Goal: Obtain resource: Download file/media

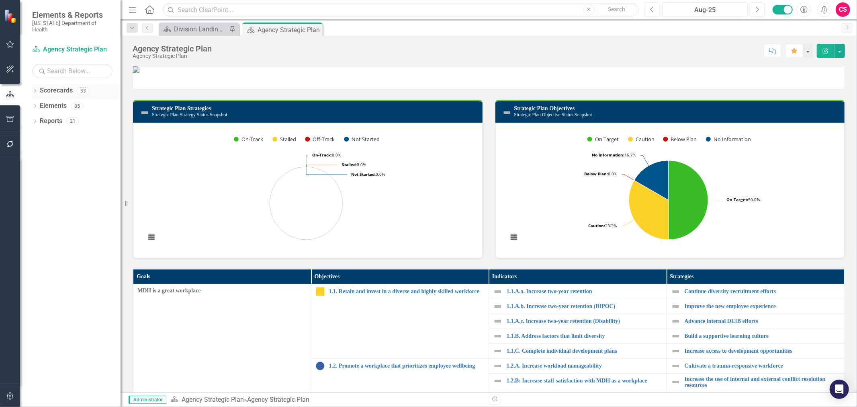
click at [33, 89] on icon "Dropdown" at bounding box center [35, 91] width 6 height 4
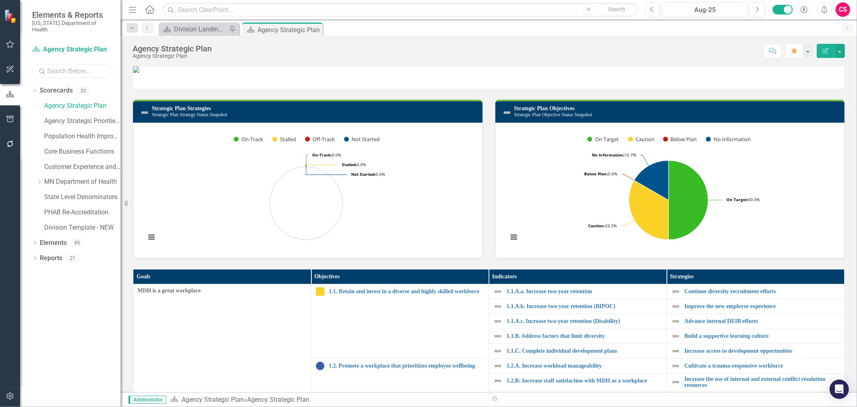
click at [57, 67] on input "text" at bounding box center [72, 71] width 80 height 14
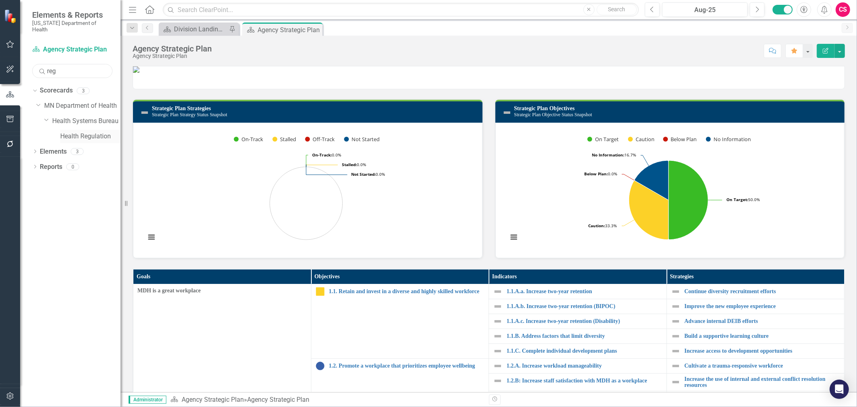
type input "reg"
click at [67, 132] on link "Health Regulation" at bounding box center [90, 136] width 60 height 9
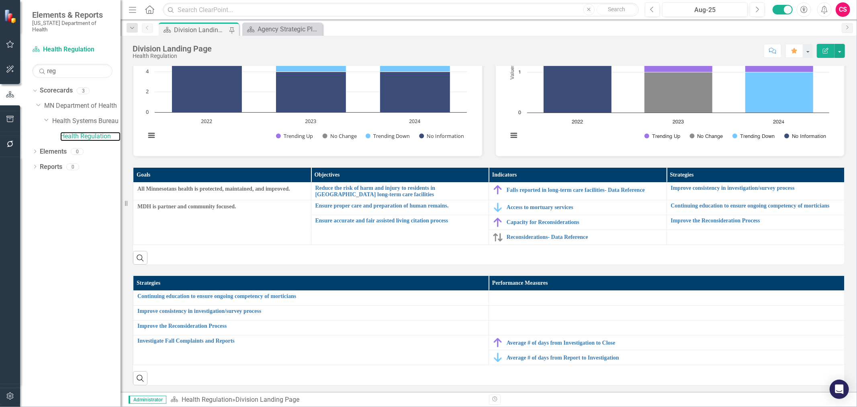
scroll to position [74, 0]
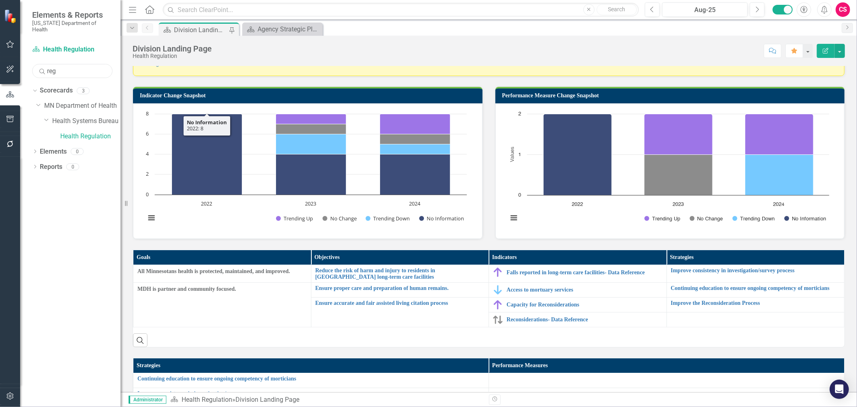
drag, startPoint x: 67, startPoint y: 62, endPoint x: 17, endPoint y: 69, distance: 49.9
click at [17, 69] on div "Elements & Reports [US_STATE] Department of Health Scorecard Health Regulation …" at bounding box center [60, 203] width 121 height 407
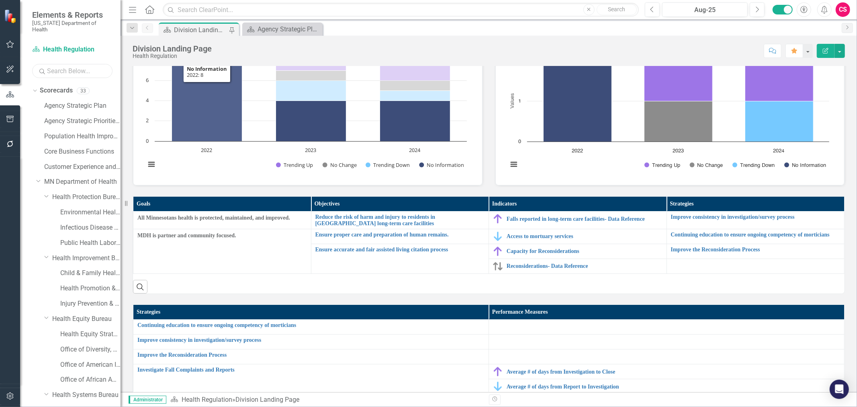
scroll to position [341, 0]
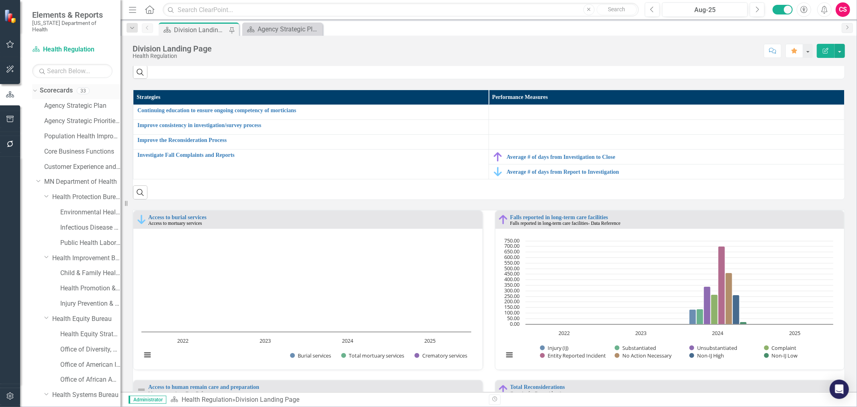
click at [33, 88] on icon "Dropdown" at bounding box center [34, 91] width 4 height 6
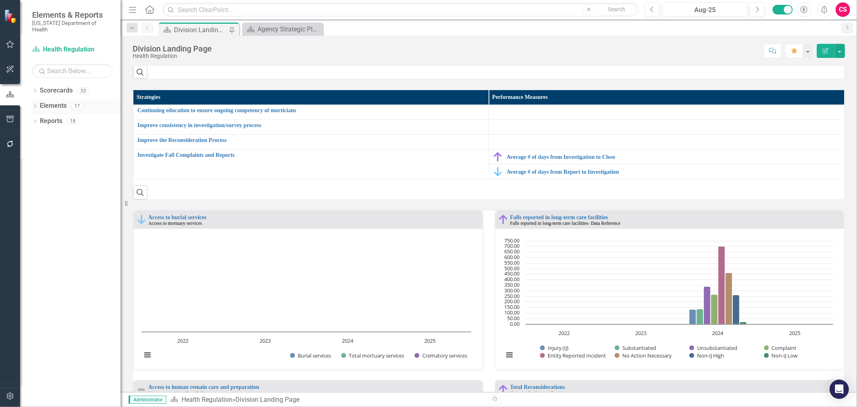
click at [35, 104] on icon "Dropdown" at bounding box center [35, 106] width 6 height 4
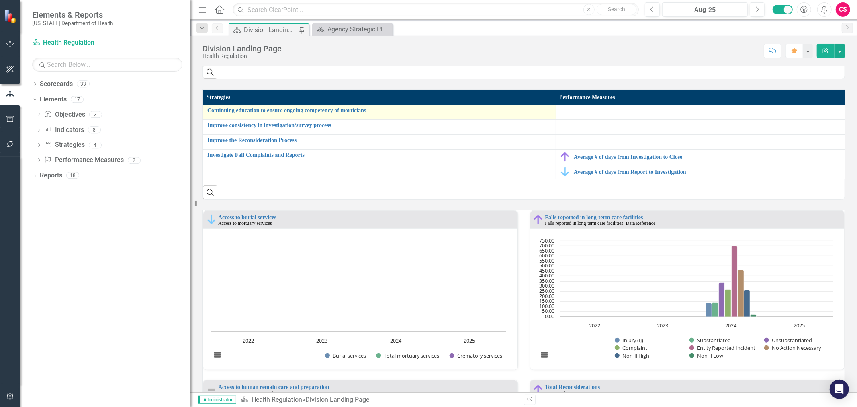
scroll to position [347, 0]
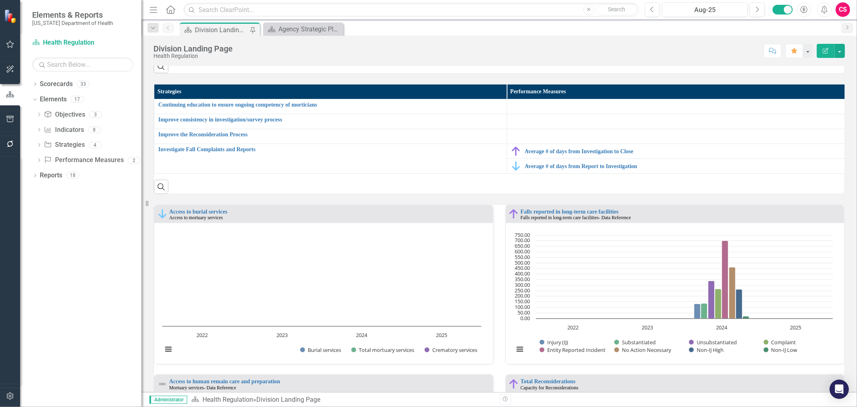
drag, startPoint x: 123, startPoint y: 109, endPoint x: 141, endPoint y: 119, distance: 21.2
click at [141, 119] on div "Resize" at bounding box center [144, 203] width 6 height 407
click at [838, 50] on button "button" at bounding box center [839, 51] width 10 height 14
click at [818, 117] on link "PDF Export to PDF" at bounding box center [811, 112] width 65 height 15
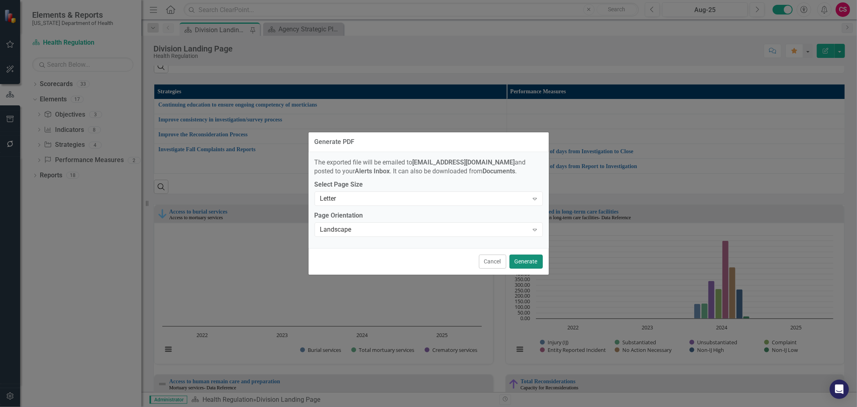
click at [534, 262] on button "Generate" at bounding box center [525, 261] width 33 height 14
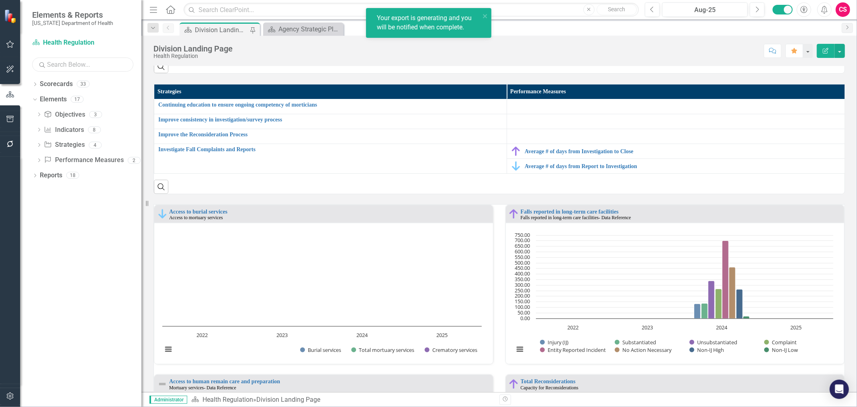
click at [80, 65] on input "text" at bounding box center [82, 64] width 101 height 14
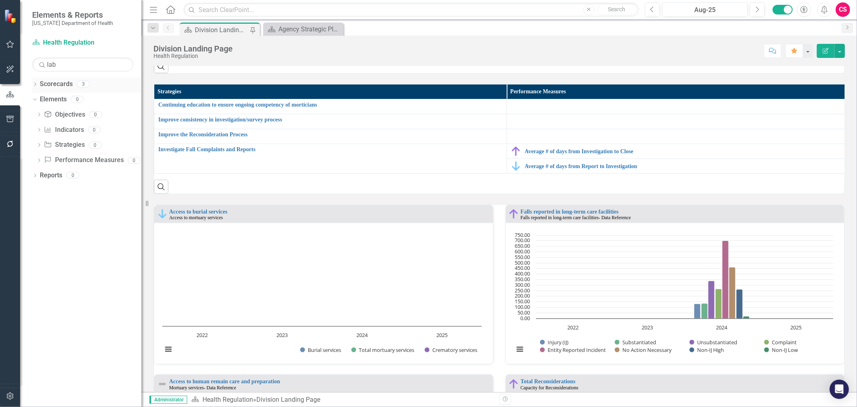
click at [37, 84] on icon "Dropdown" at bounding box center [35, 85] width 6 height 4
click at [70, 130] on div "Public Health Laboratory" at bounding box center [92, 130] width 97 height 15
click at [78, 129] on link "Public Health Laboratory" at bounding box center [100, 129] width 81 height 9
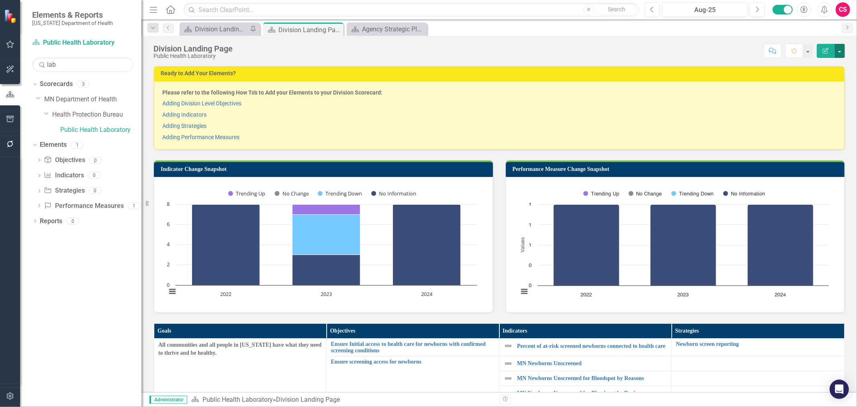
click at [841, 53] on button "button" at bounding box center [839, 51] width 10 height 14
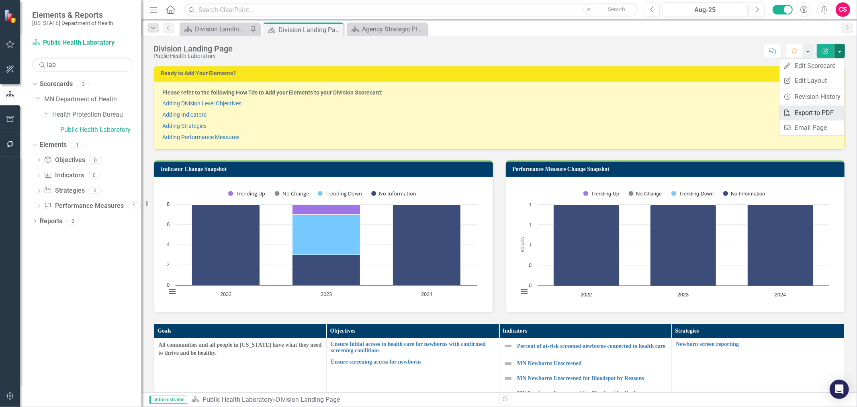
click at [822, 113] on link "PDF Export to PDF" at bounding box center [811, 112] width 65 height 15
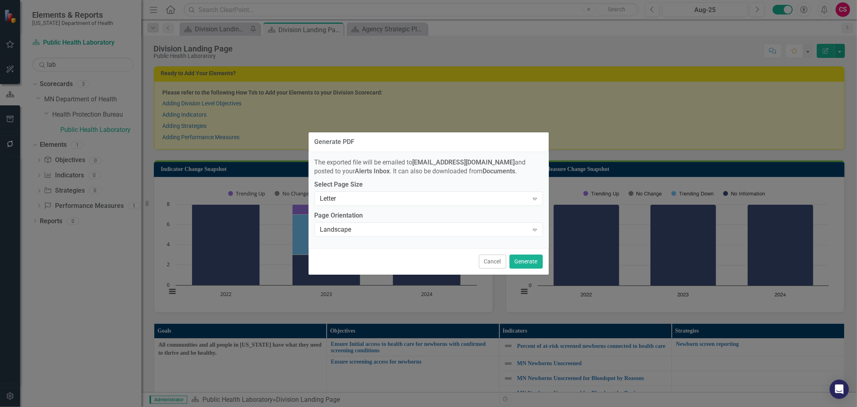
click at [528, 252] on div "Cancel Generate" at bounding box center [429, 261] width 240 height 27
click at [525, 258] on button "Generate" at bounding box center [525, 261] width 33 height 14
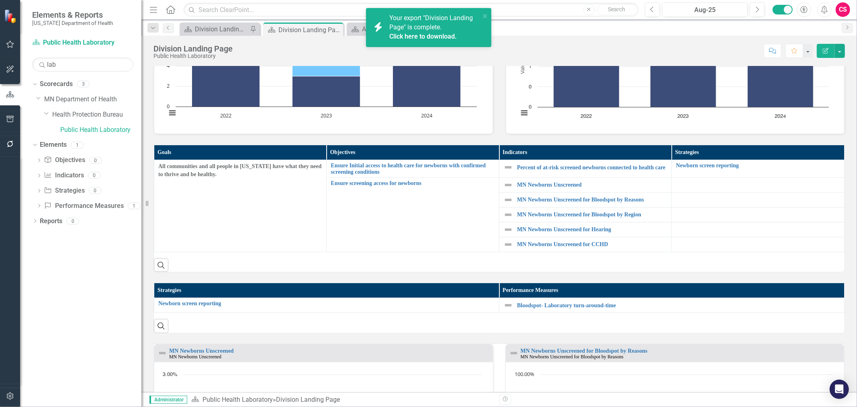
scroll to position [134, 0]
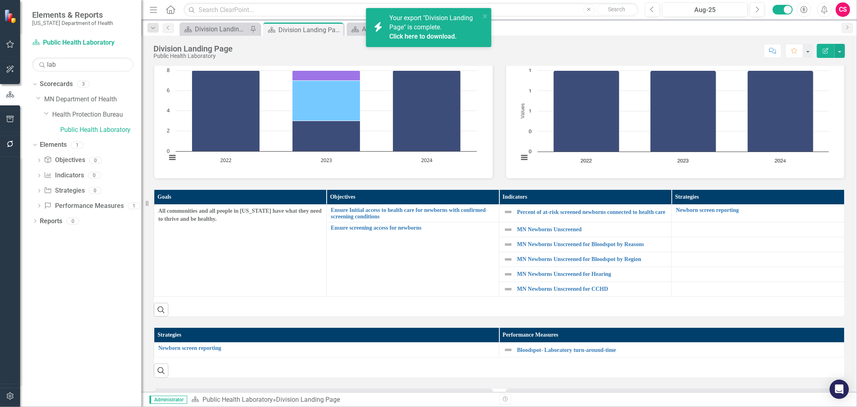
click at [436, 35] on link "Click here to download." at bounding box center [422, 37] width 67 height 8
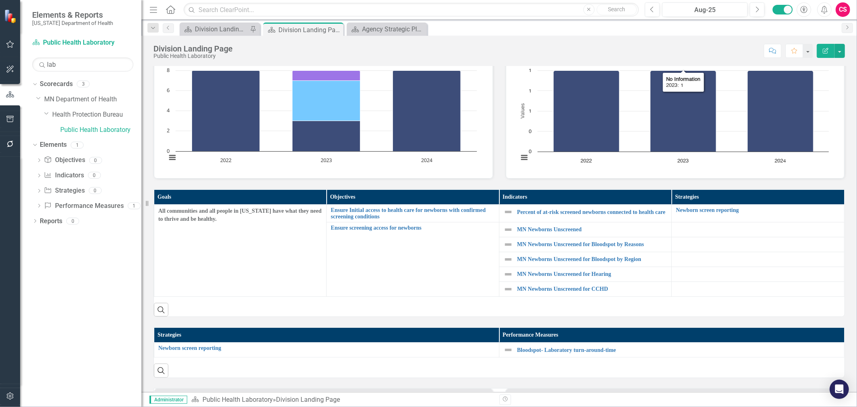
click at [631, 53] on div "Score: N/A Aug-25 Completed Comment Favorite Edit Report" at bounding box center [541, 51] width 608 height 14
drag, startPoint x: 65, startPoint y: 69, endPoint x: 4, endPoint y: 66, distance: 60.7
click at [4, 66] on div "Elements & Reports [US_STATE] Department of Health Scorecard Public Health Labo…" at bounding box center [70, 203] width 141 height 407
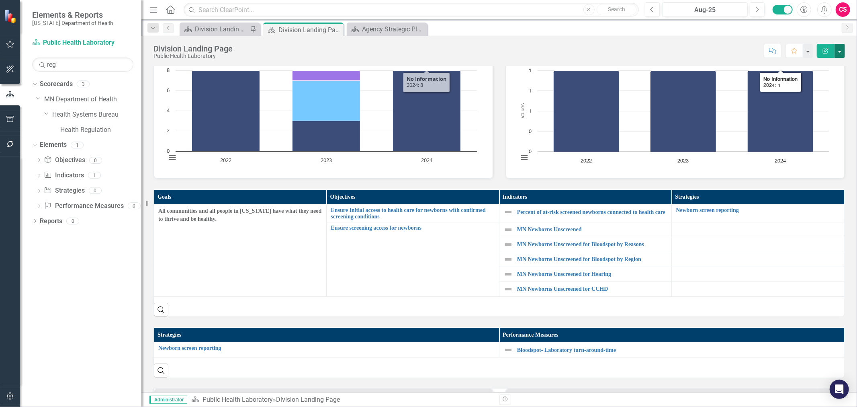
click at [840, 47] on button "button" at bounding box center [839, 51] width 10 height 14
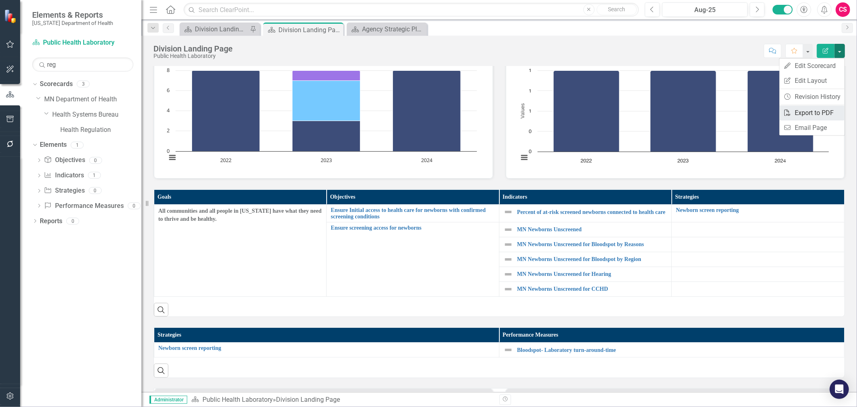
click at [815, 110] on link "PDF Export to PDF" at bounding box center [811, 112] width 65 height 15
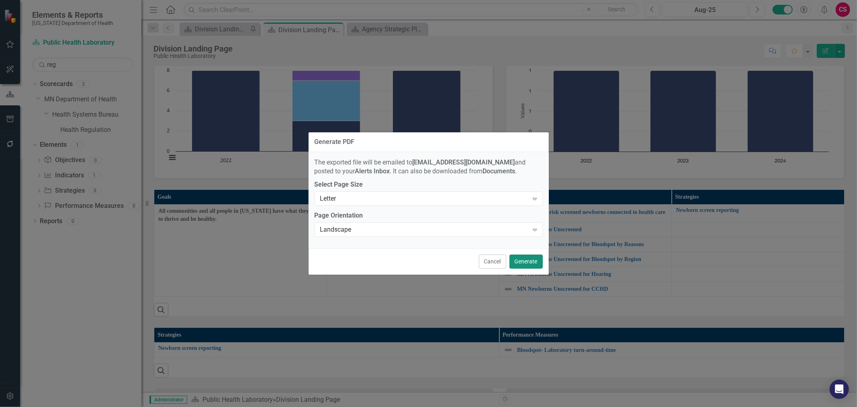
click at [518, 260] on button "Generate" at bounding box center [525, 261] width 33 height 14
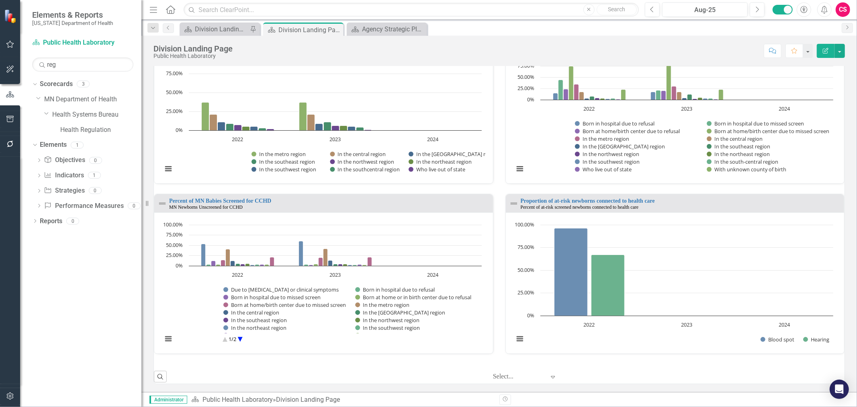
scroll to position [680, 0]
click at [825, 7] on icon "Alerts" at bounding box center [824, 10] width 8 height 8
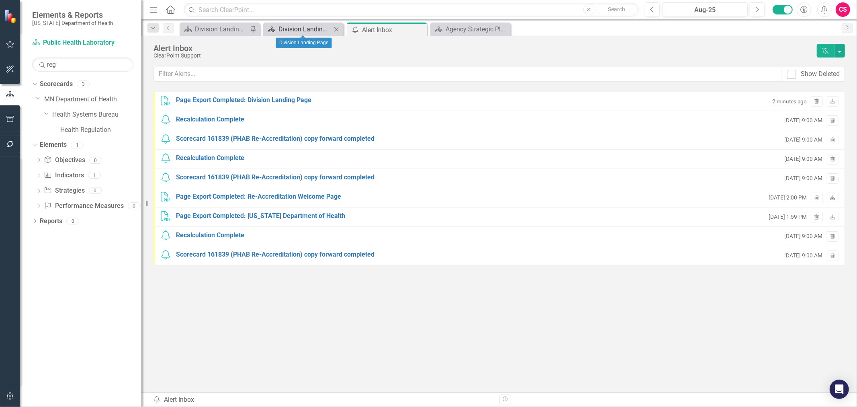
click at [322, 27] on div "Division Landing Page" at bounding box center [304, 29] width 53 height 10
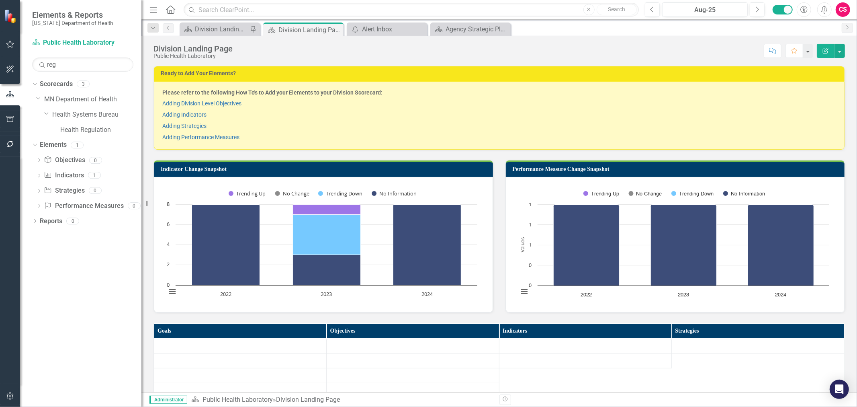
click at [832, 49] on button "Edit Report" at bounding box center [826, 51] width 18 height 14
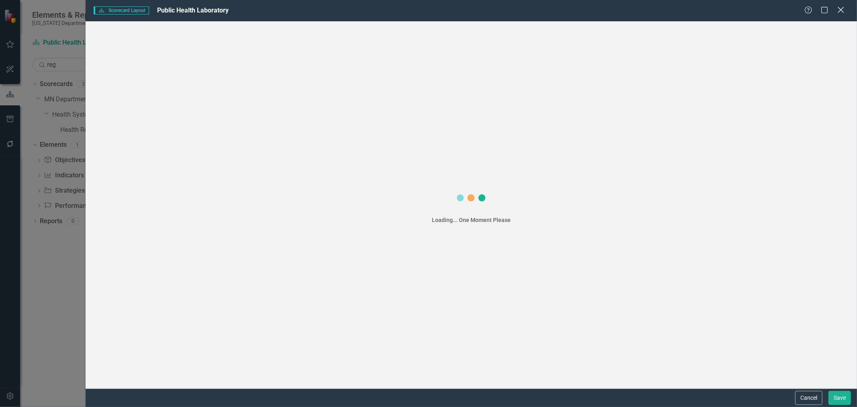
click at [845, 8] on icon "Close" at bounding box center [841, 10] width 10 height 8
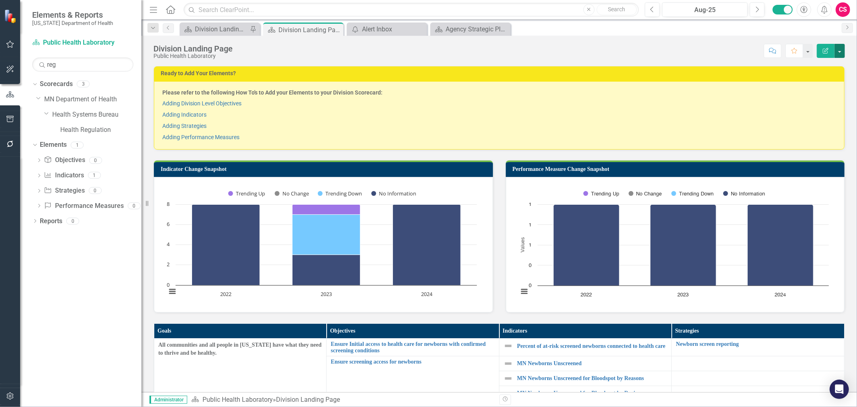
click at [840, 53] on button "button" at bounding box center [839, 51] width 10 height 14
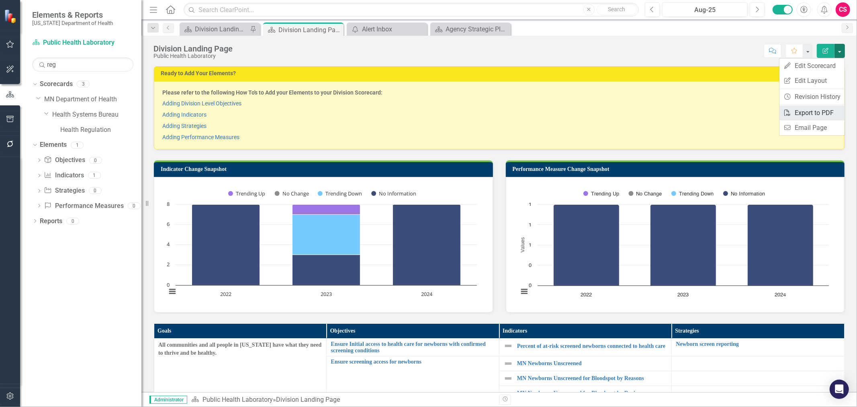
click at [816, 110] on link "PDF Export to PDF" at bounding box center [811, 112] width 65 height 15
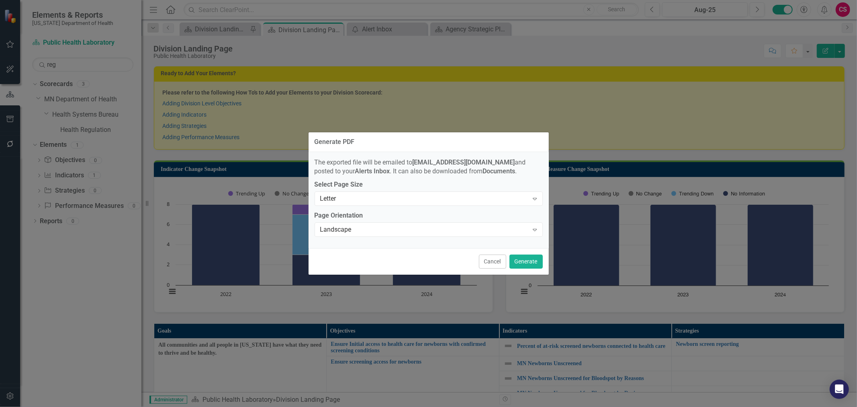
click at [519, 254] on div "Cancel Generate" at bounding box center [429, 261] width 240 height 27
click at [519, 257] on button "Generate" at bounding box center [525, 261] width 33 height 14
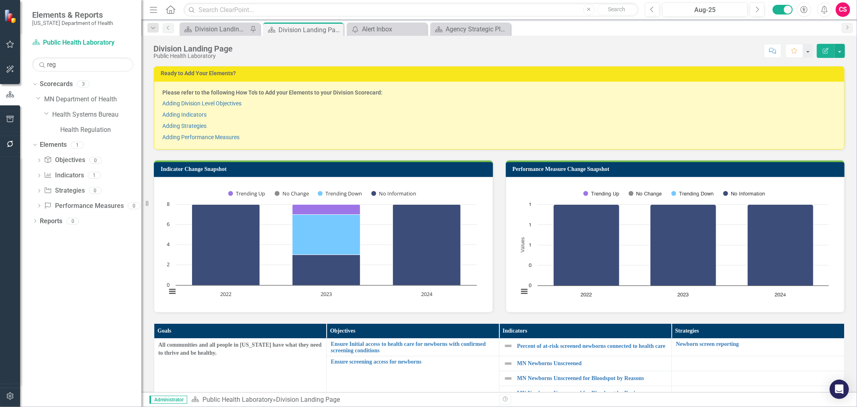
click at [820, 12] on button "Alerts" at bounding box center [824, 9] width 14 height 14
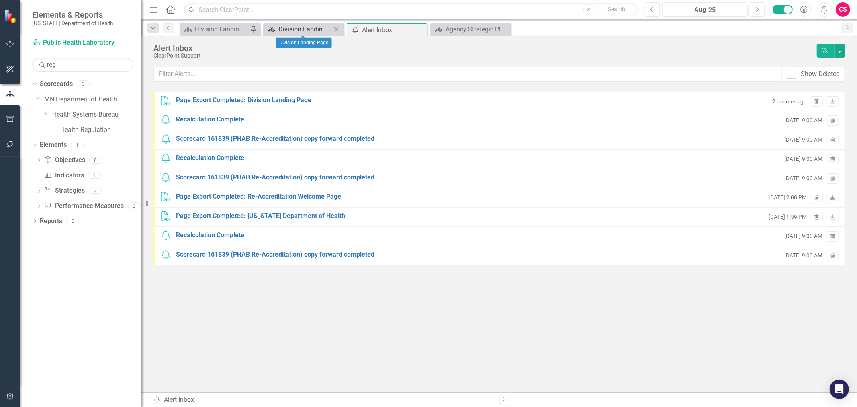
click at [301, 28] on div "Division Landing Page" at bounding box center [304, 29] width 53 height 10
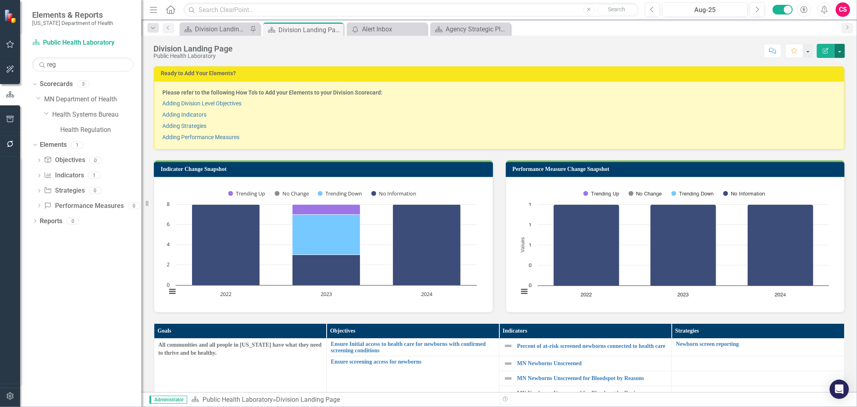
click at [838, 54] on button "button" at bounding box center [839, 51] width 10 height 14
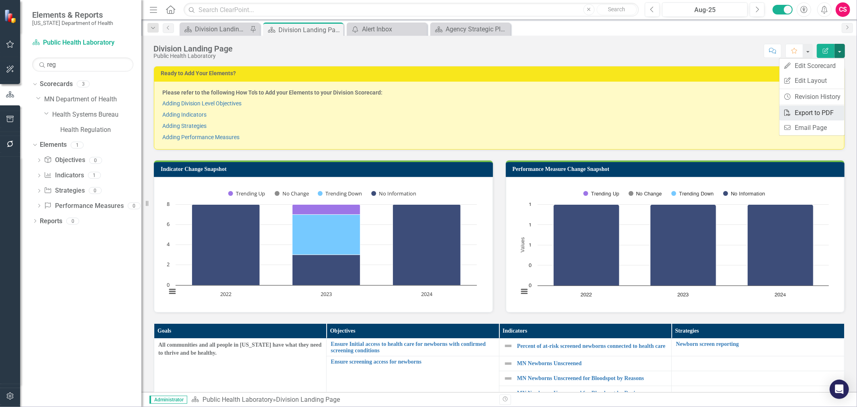
click at [812, 110] on link "PDF Export to PDF" at bounding box center [811, 112] width 65 height 15
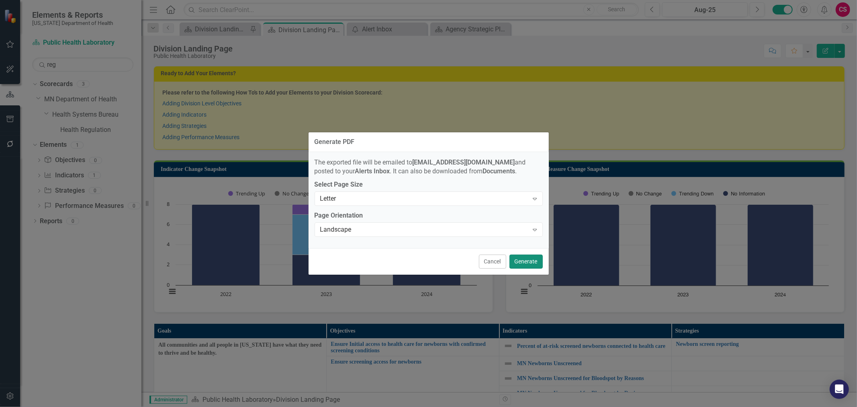
click at [509, 263] on button "Generate" at bounding box center [525, 261] width 33 height 14
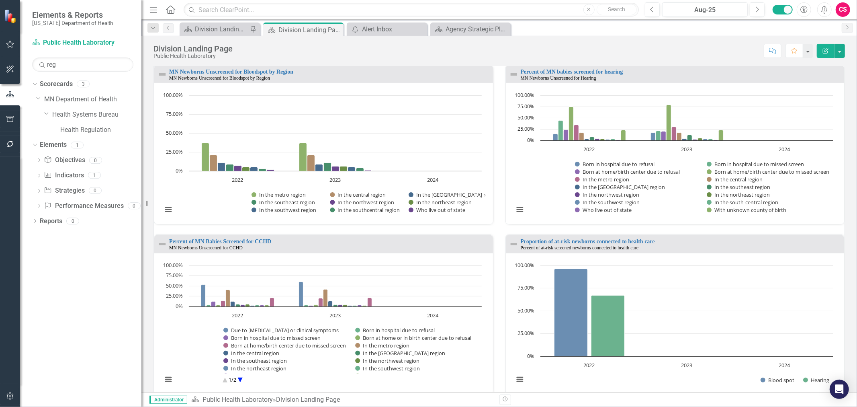
scroll to position [680, 0]
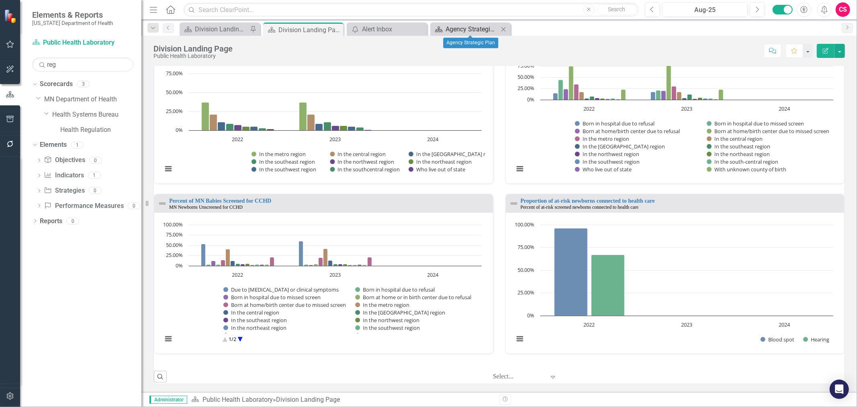
click at [475, 27] on div "Agency Strategic Plan" at bounding box center [472, 29] width 53 height 10
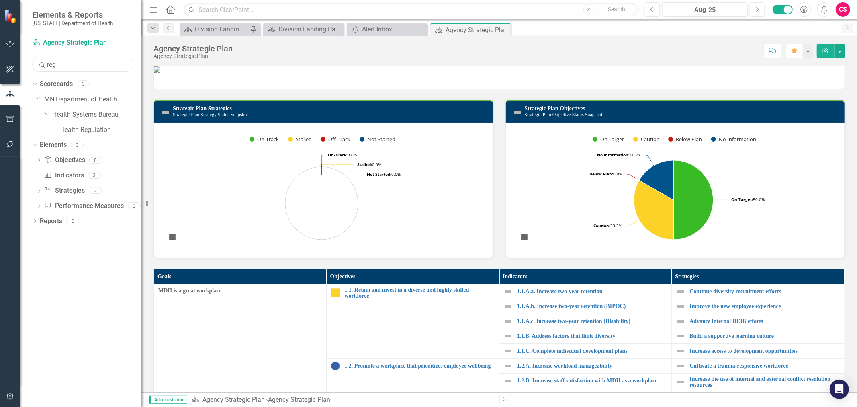
drag, startPoint x: 59, startPoint y: 65, endPoint x: 43, endPoint y: 61, distance: 16.3
click at [43, 67] on div "Search reg" at bounding box center [82, 64] width 101 height 14
click at [90, 129] on link "Public Health Laboratory" at bounding box center [100, 129] width 81 height 9
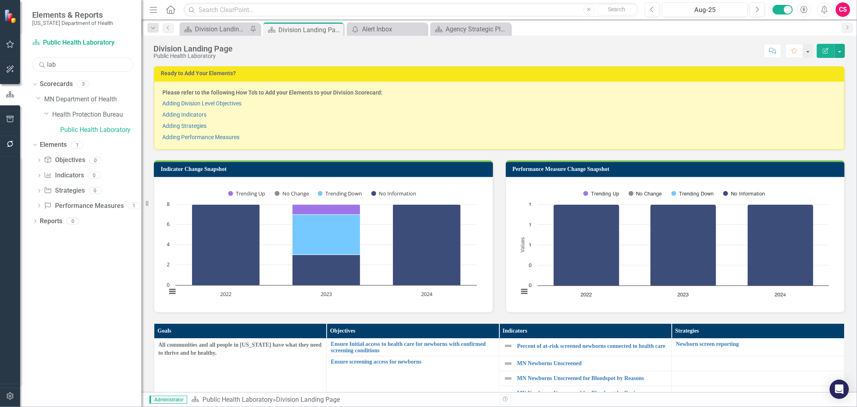
drag, startPoint x: 67, startPoint y: 71, endPoint x: 41, endPoint y: 69, distance: 25.8
click at [41, 69] on input "lab" at bounding box center [82, 64] width 101 height 14
type input "reg"
click at [88, 129] on link "Health Regulation" at bounding box center [100, 129] width 81 height 9
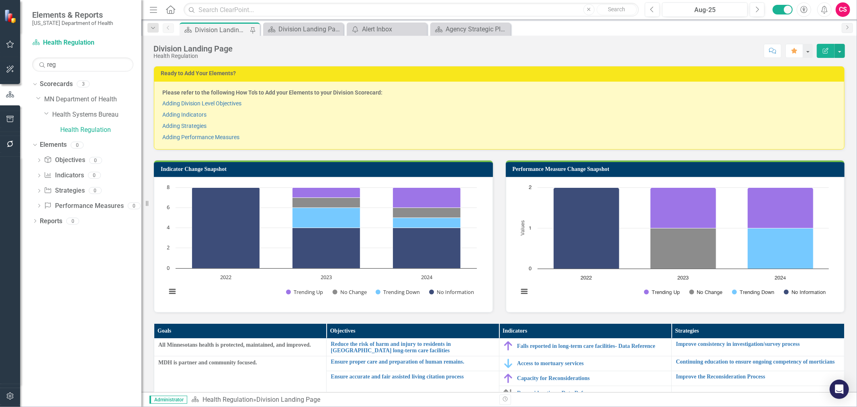
click at [208, 58] on div "Health Regulation" at bounding box center [192, 56] width 79 height 6
